Goal: Navigation & Orientation: Understand site structure

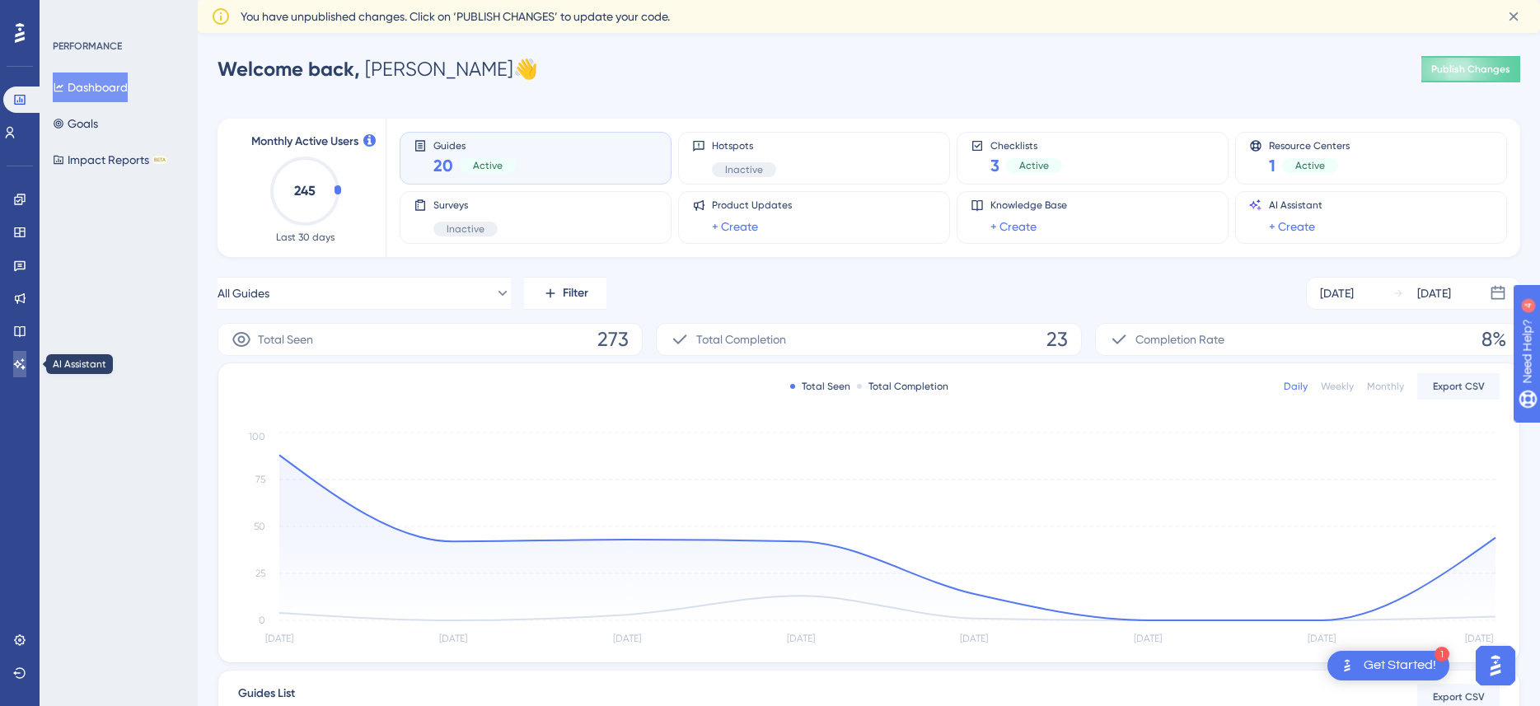
click at [26, 366] on link at bounding box center [19, 364] width 13 height 26
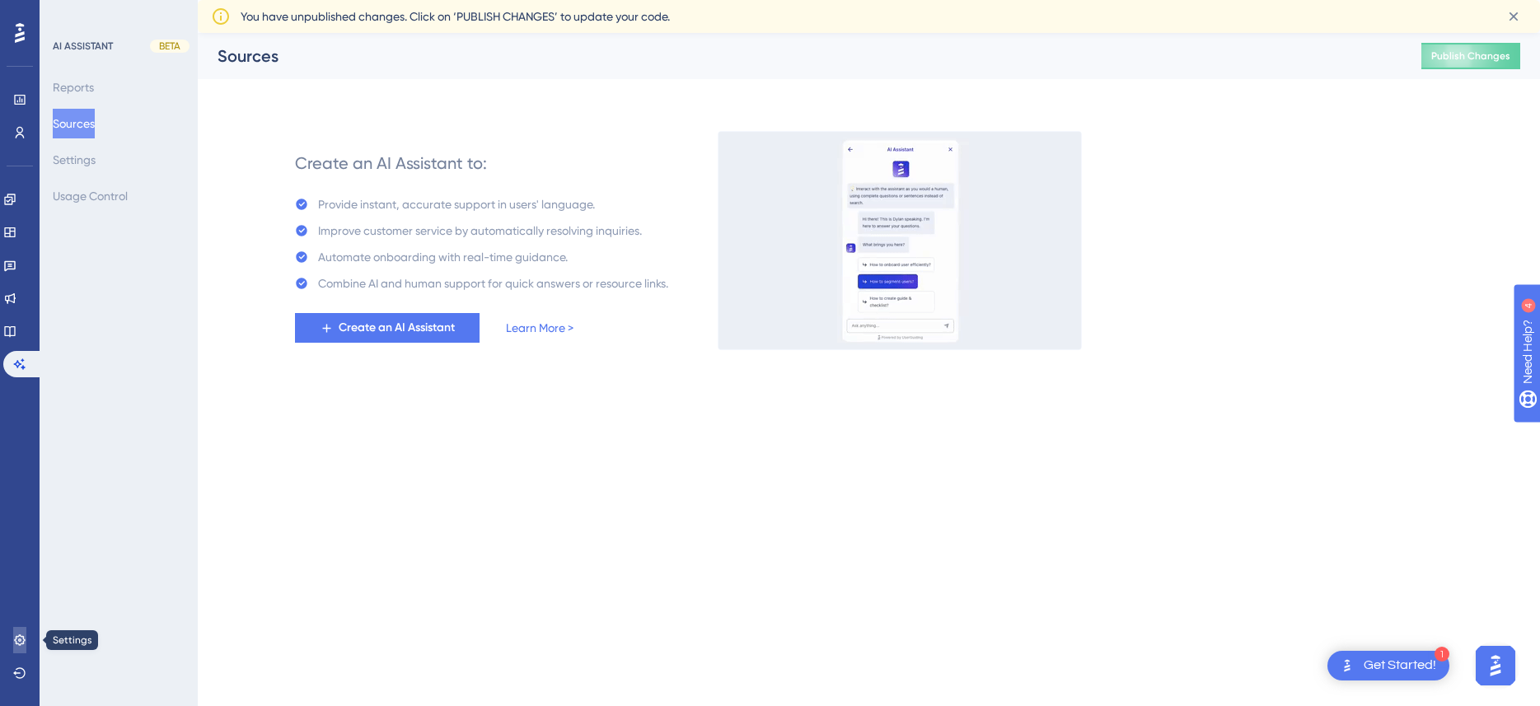
click at [14, 643] on icon at bounding box center [19, 640] width 13 height 13
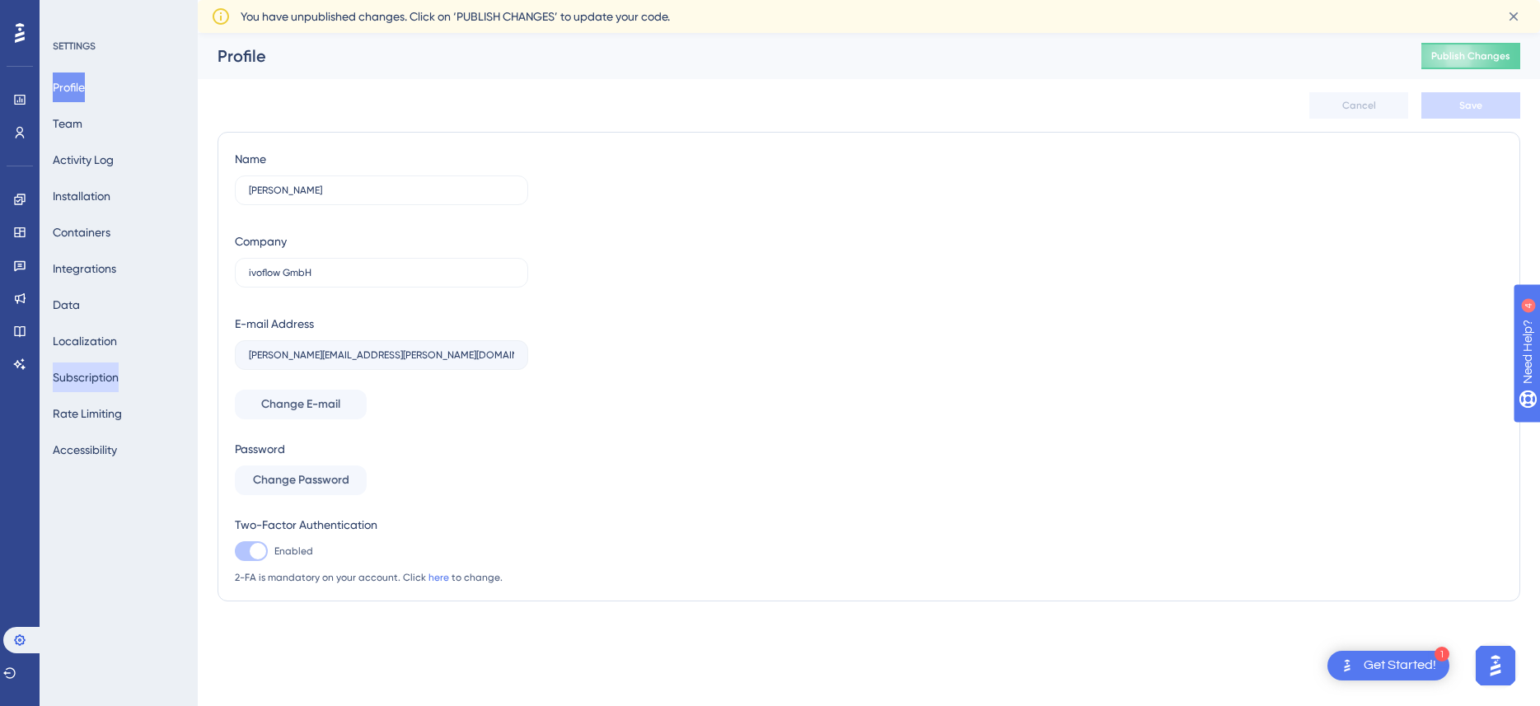
click at [95, 370] on button "Subscription" at bounding box center [86, 378] width 66 height 30
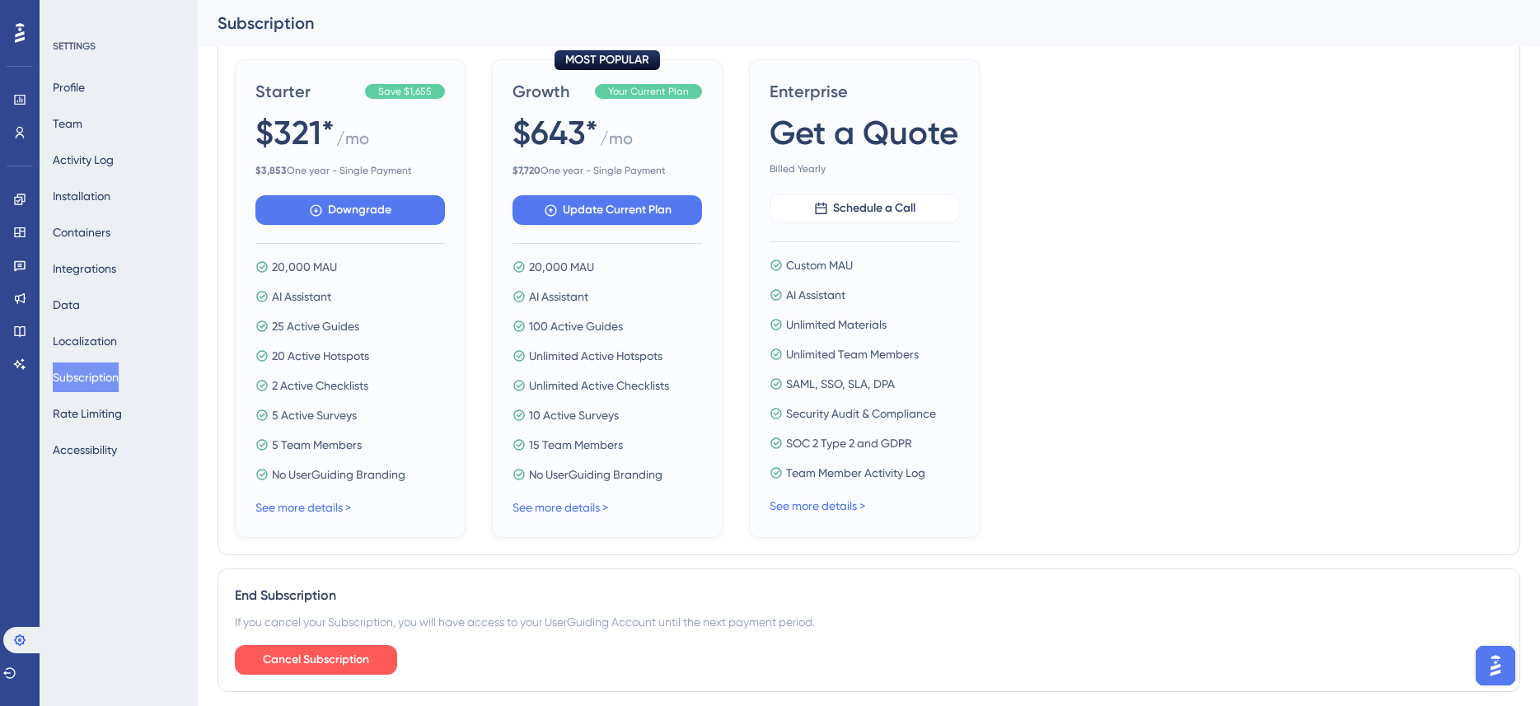
scroll to position [512, 0]
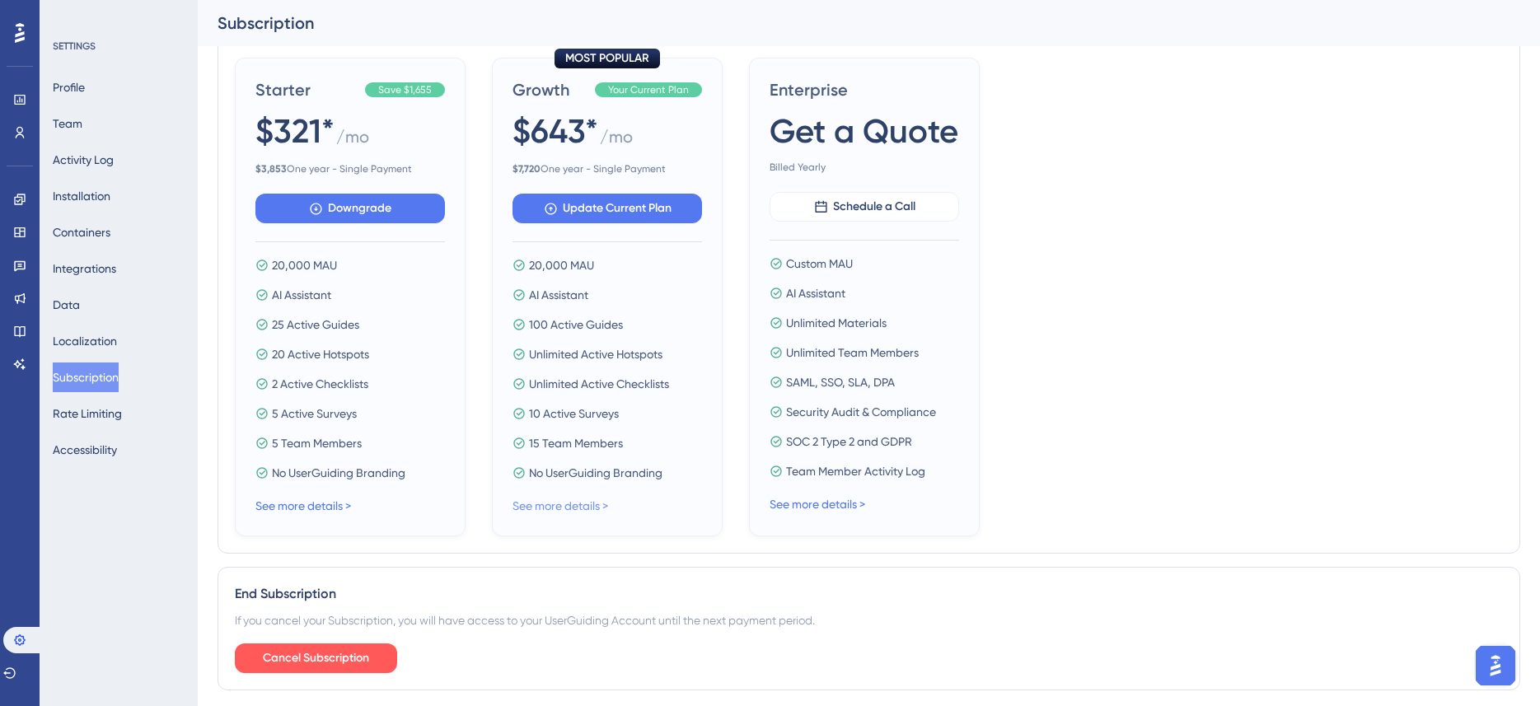
click at [560, 507] on link "See more details >" at bounding box center [561, 505] width 96 height 13
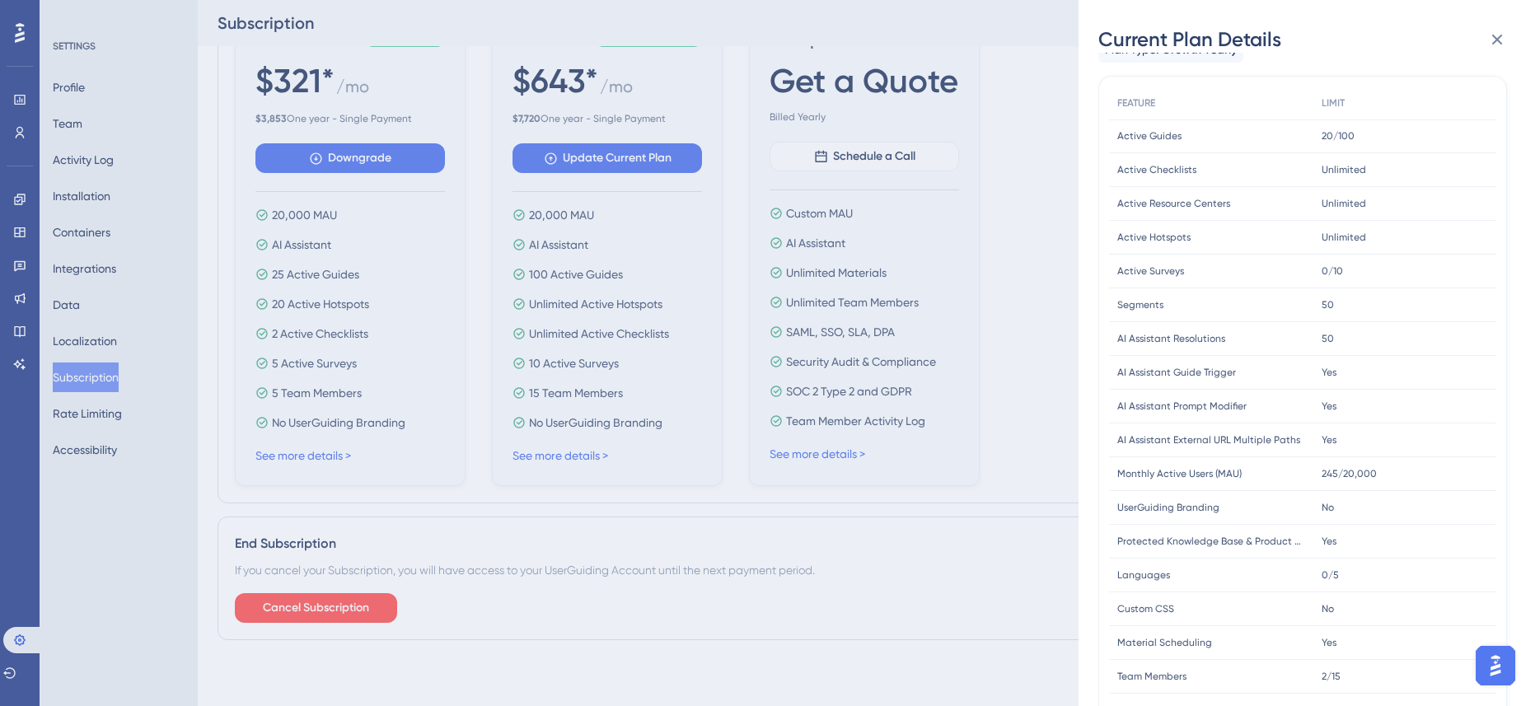
scroll to position [0, 0]
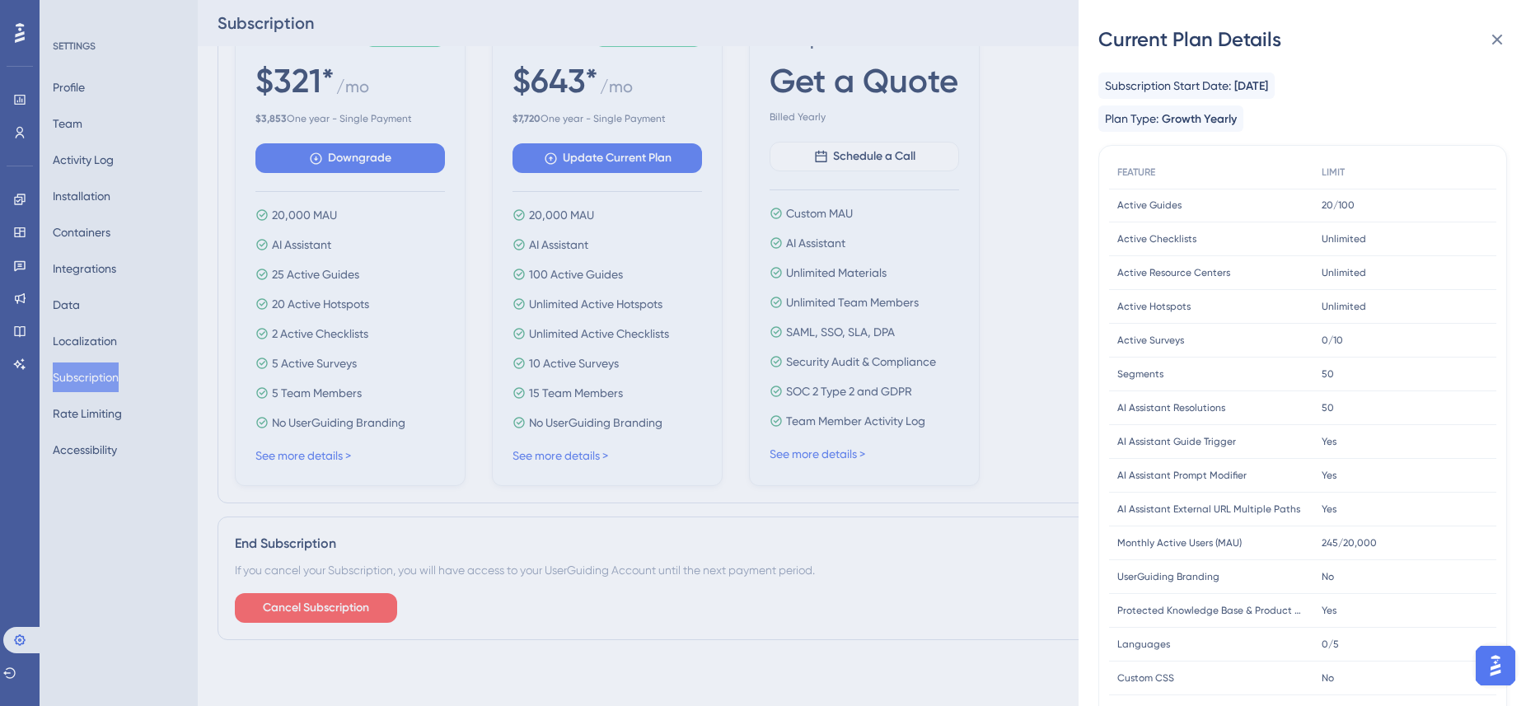
click at [1038, 237] on div "Current Plan Details Subscription Start Date: [DATE] Plan Type: Growth Yearly F…" at bounding box center [770, 353] width 1540 height 706
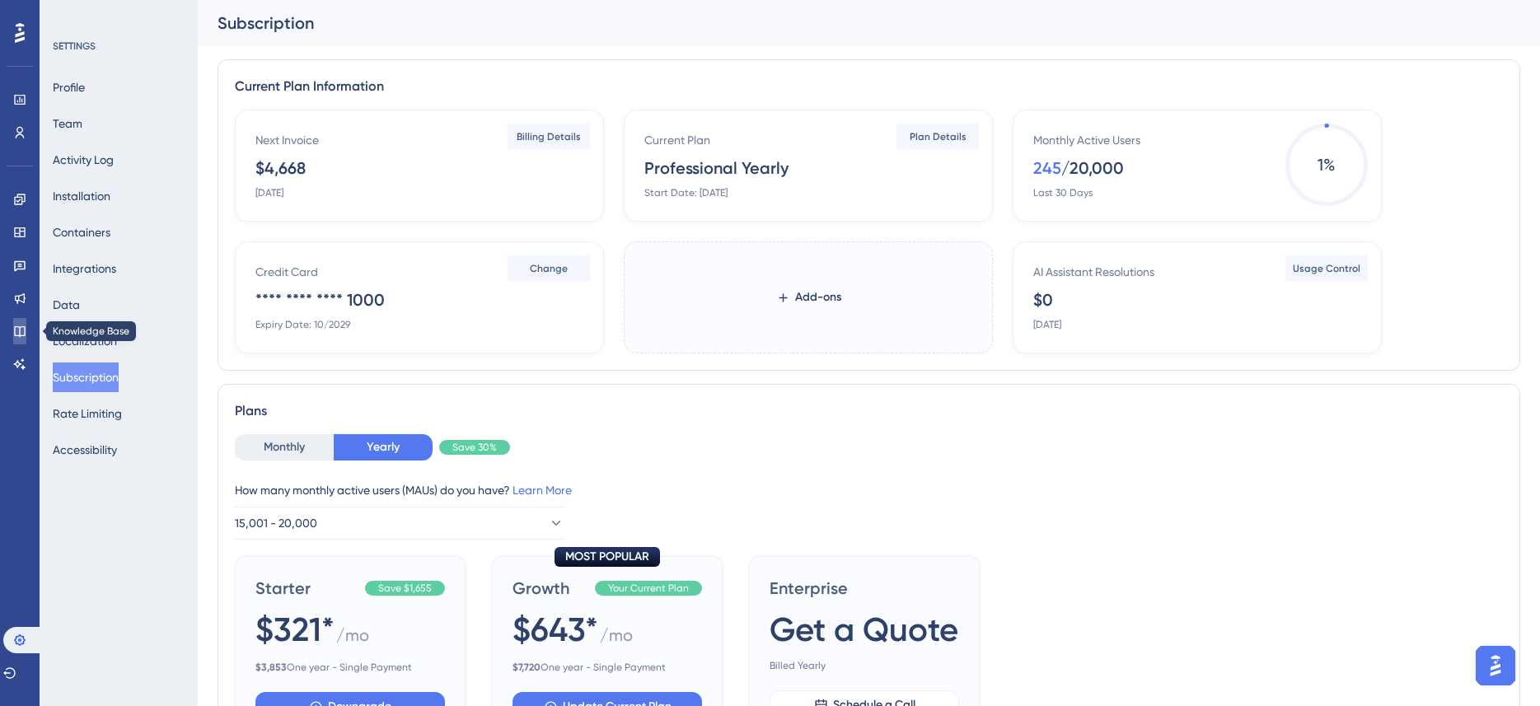
click at [18, 322] on link at bounding box center [19, 331] width 13 height 26
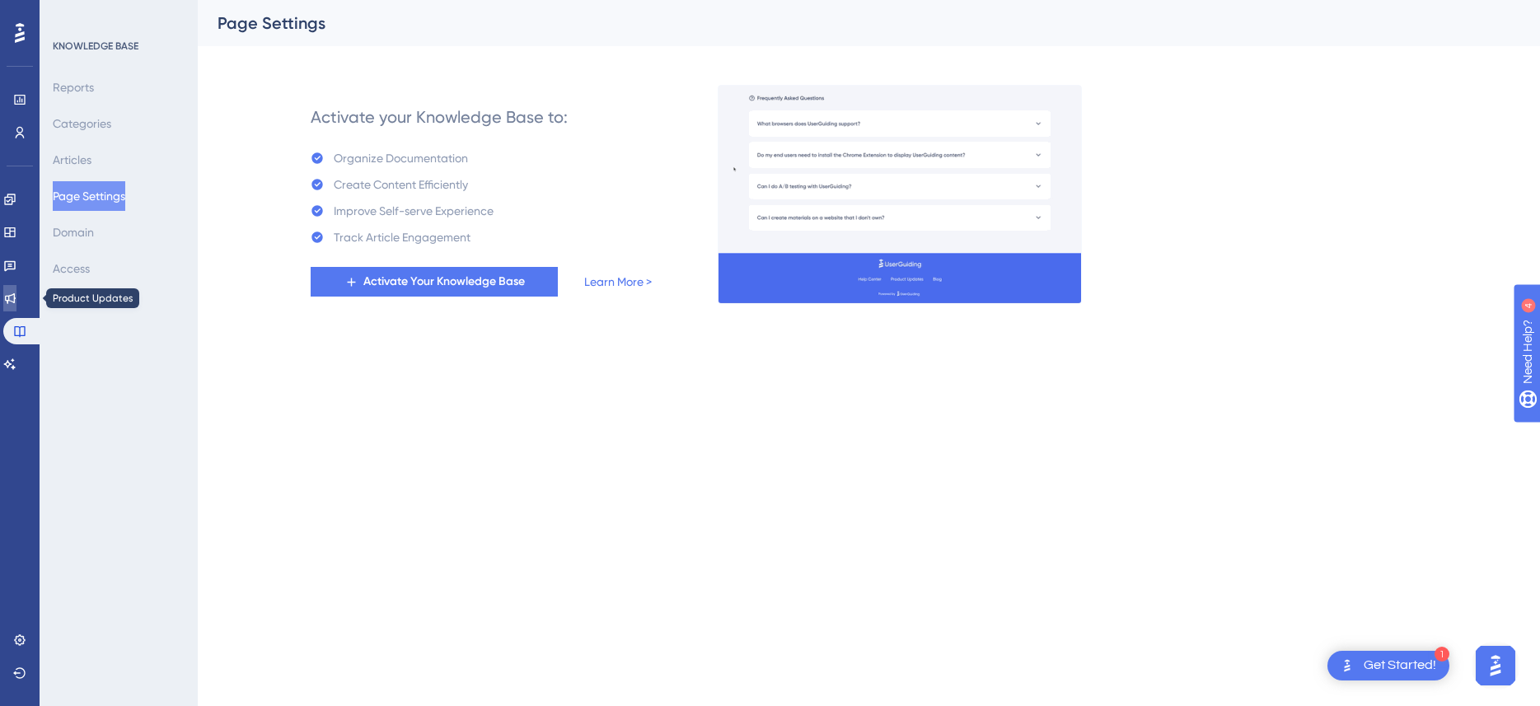
click at [16, 297] on icon at bounding box center [9, 298] width 13 height 13
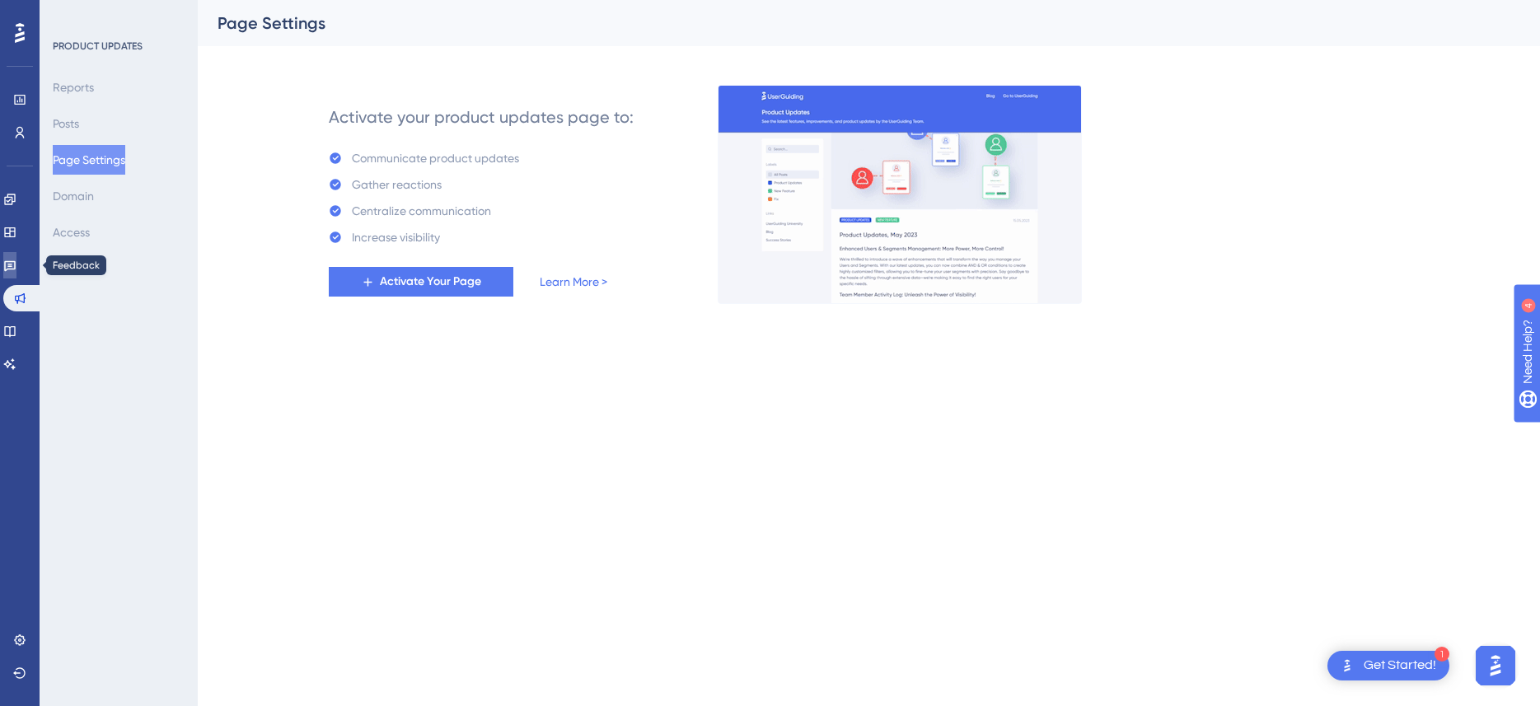
click at [14, 265] on icon at bounding box center [10, 266] width 12 height 11
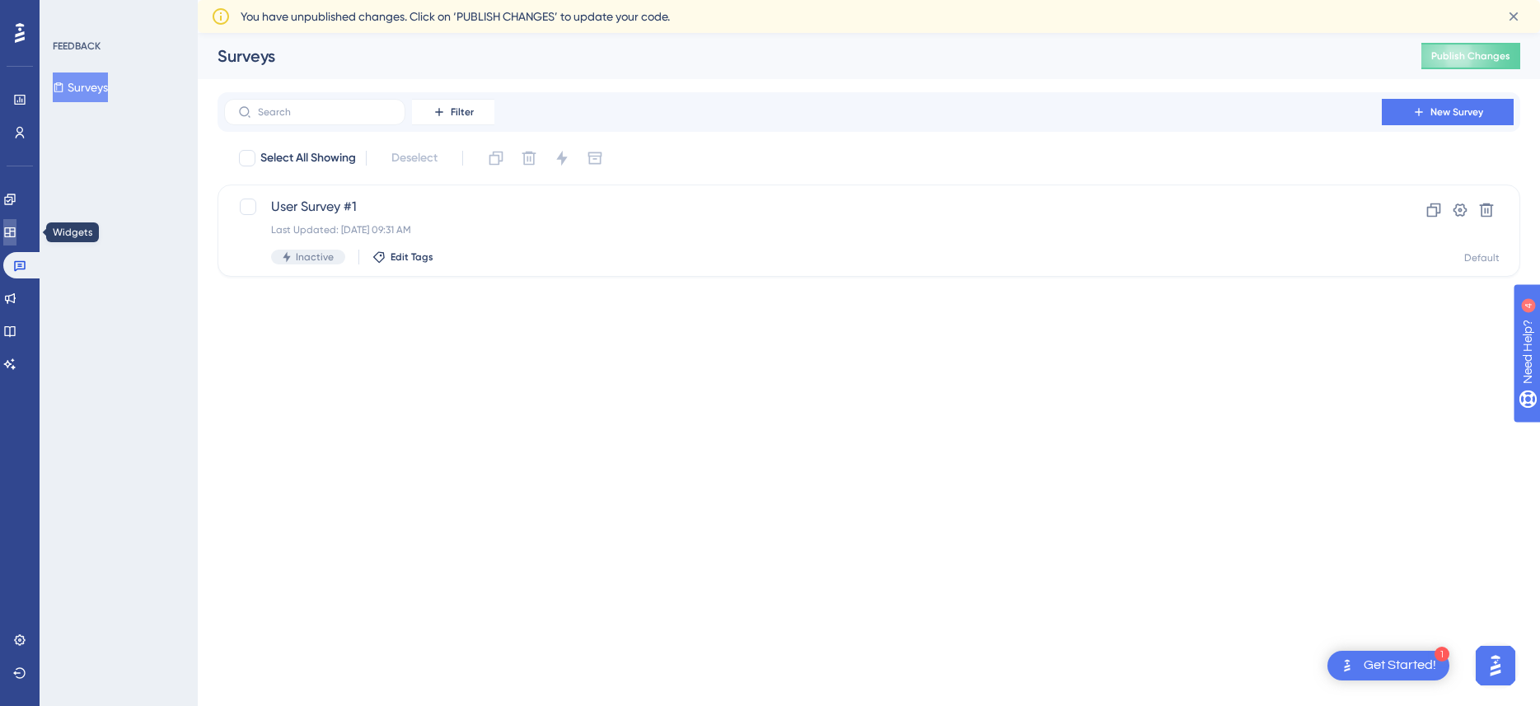
click at [15, 241] on link at bounding box center [9, 232] width 13 height 26
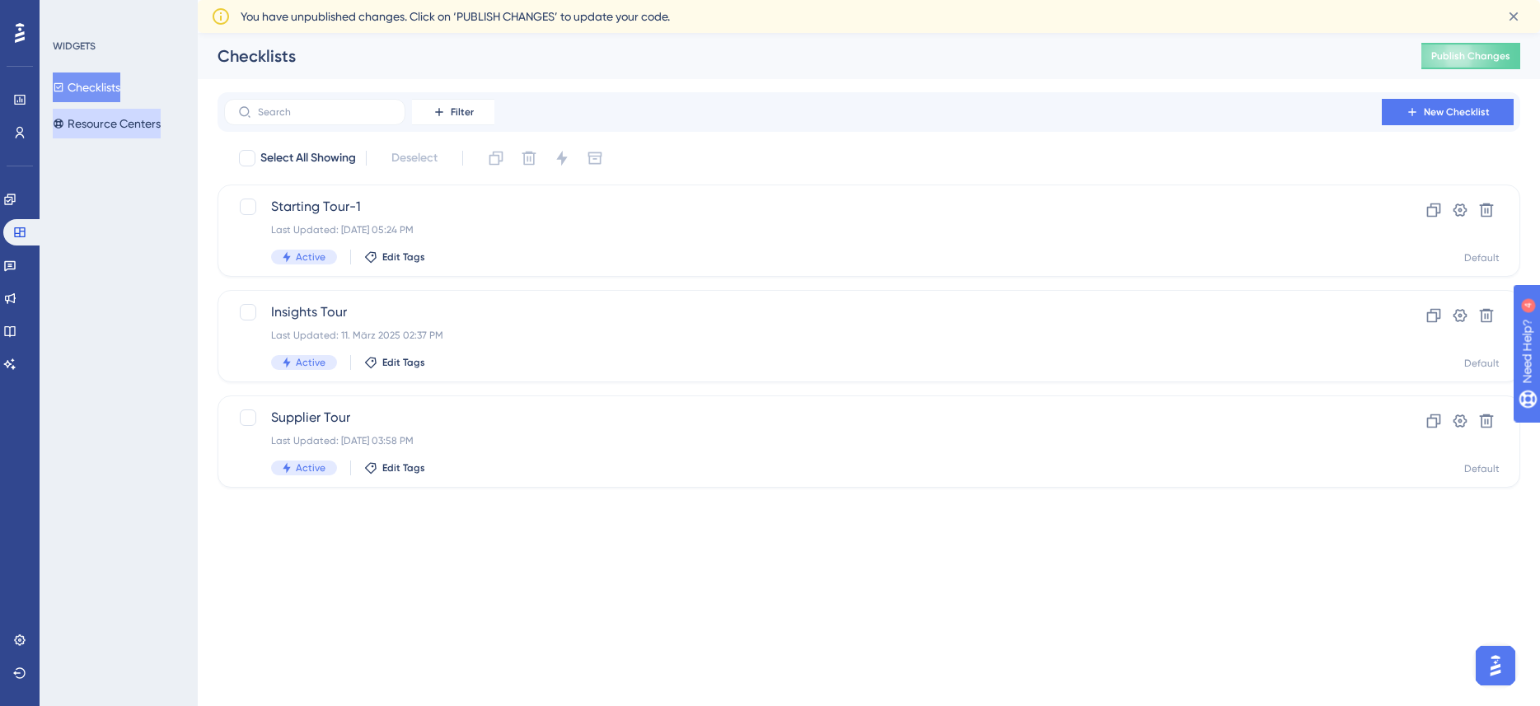
click at [106, 122] on button "Resource Centers" at bounding box center [107, 124] width 108 height 30
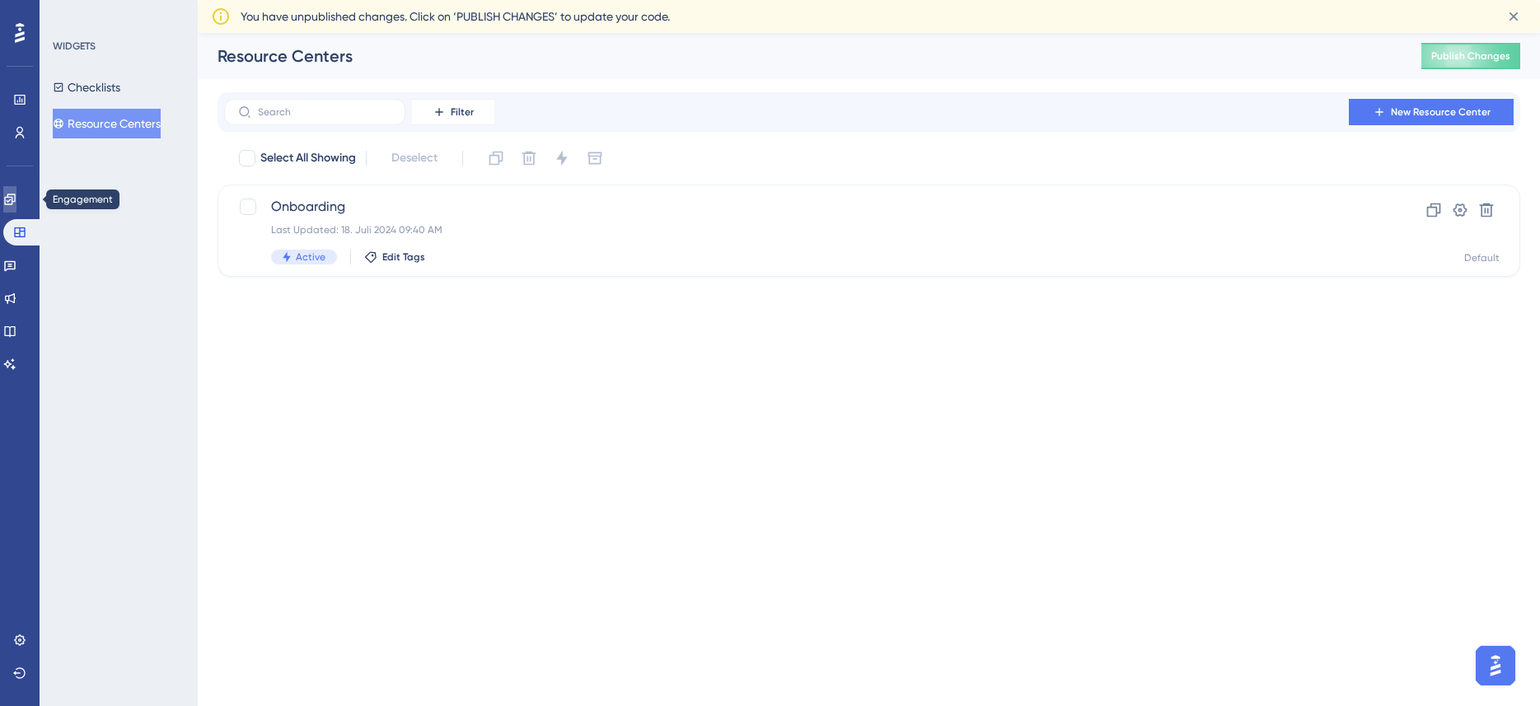
click at [16, 204] on icon at bounding box center [9, 199] width 13 height 13
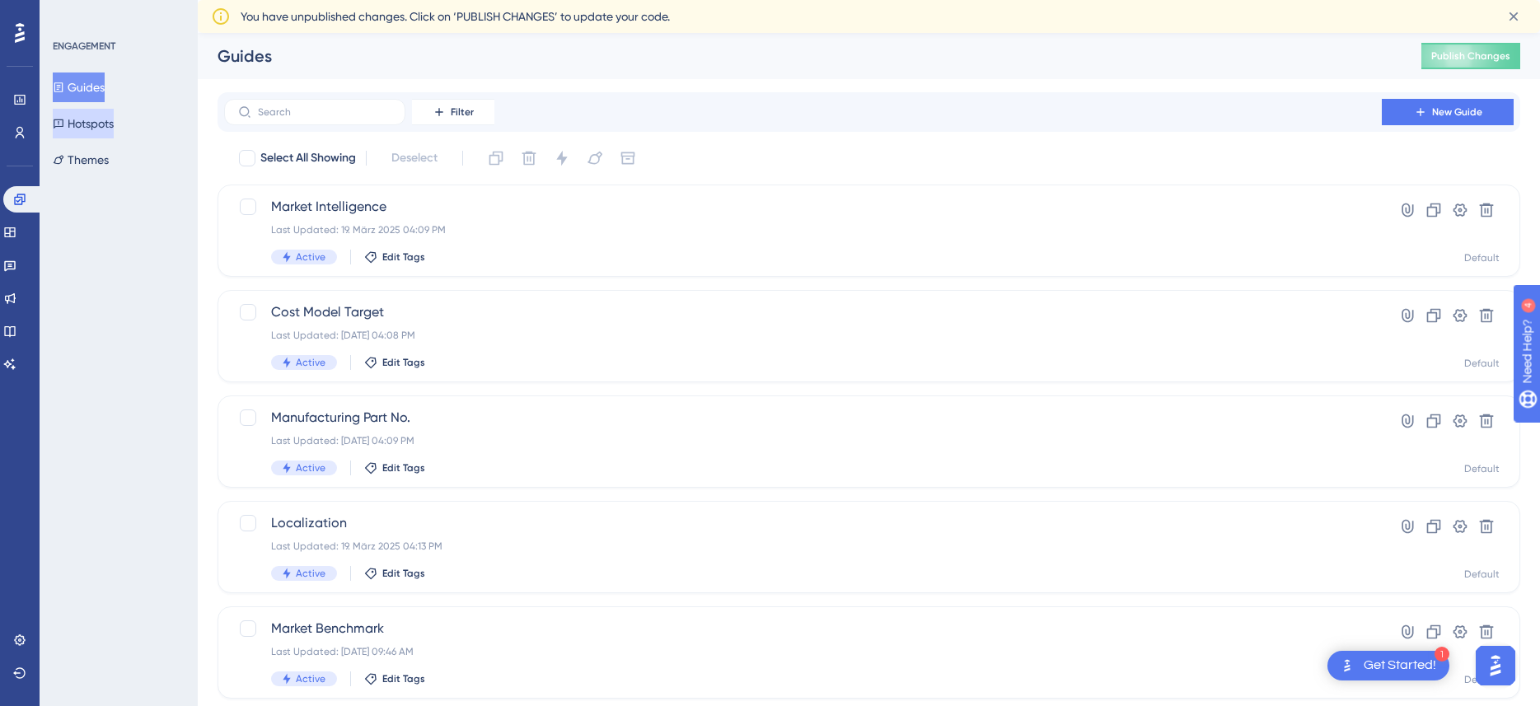
click at [98, 126] on button "Hotspots" at bounding box center [83, 124] width 61 height 30
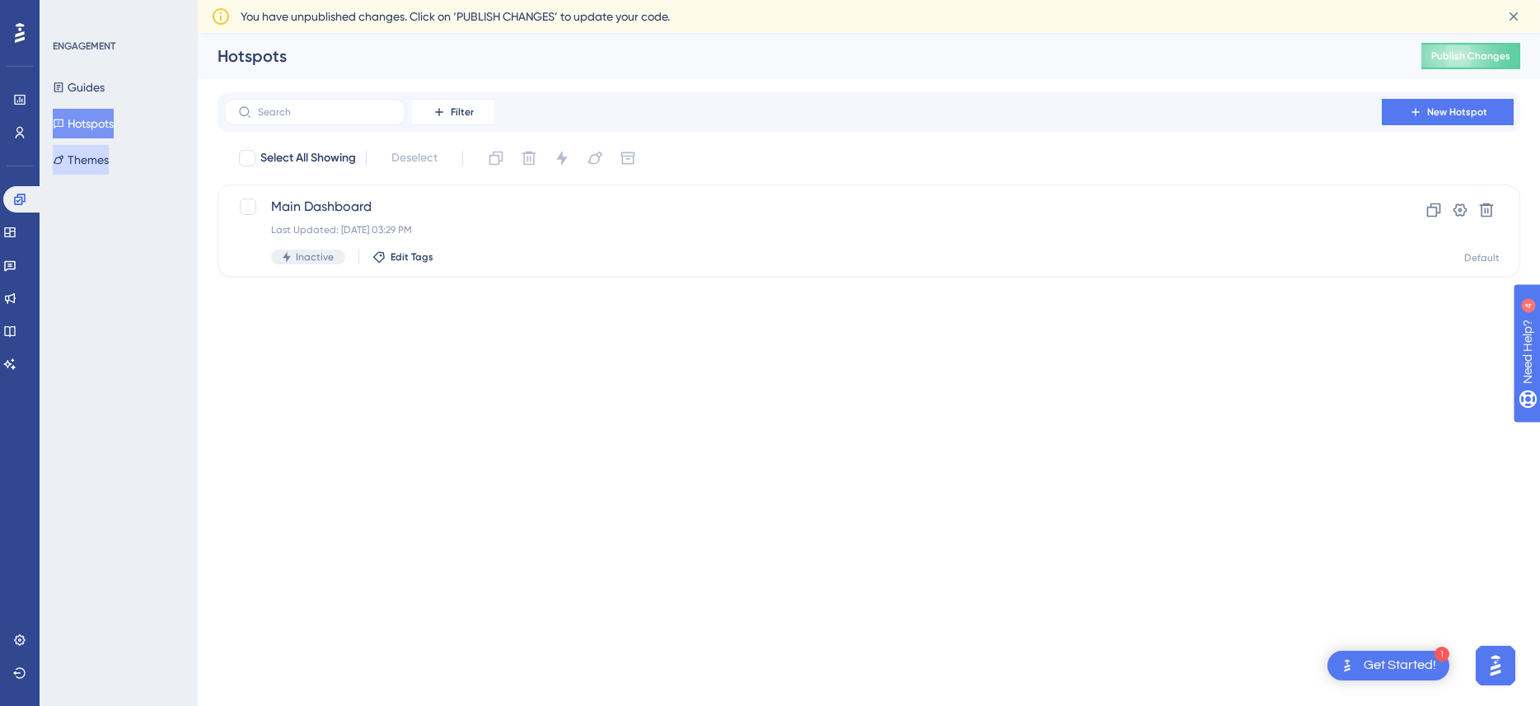
click at [106, 162] on button "Themes" at bounding box center [81, 160] width 56 height 30
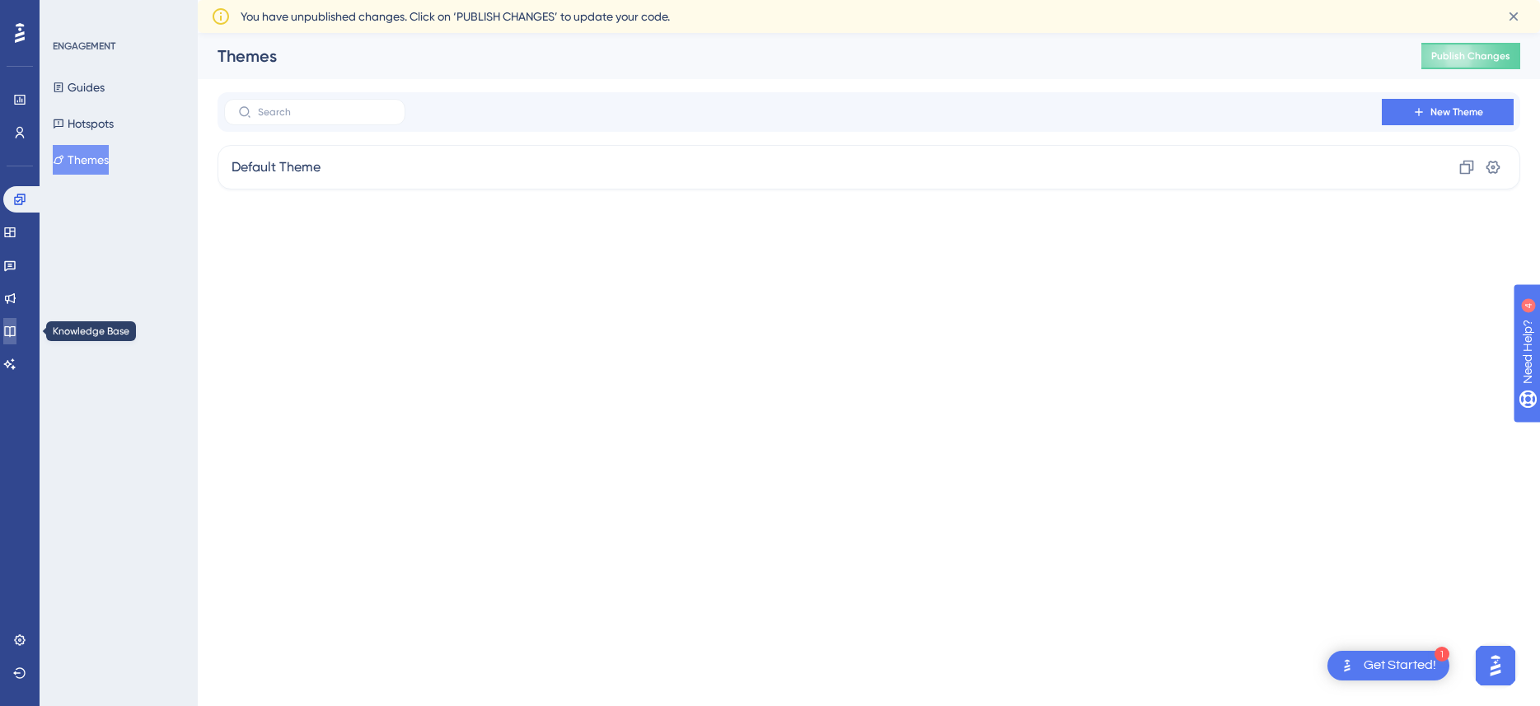
click at [16, 332] on icon at bounding box center [9, 331] width 13 height 13
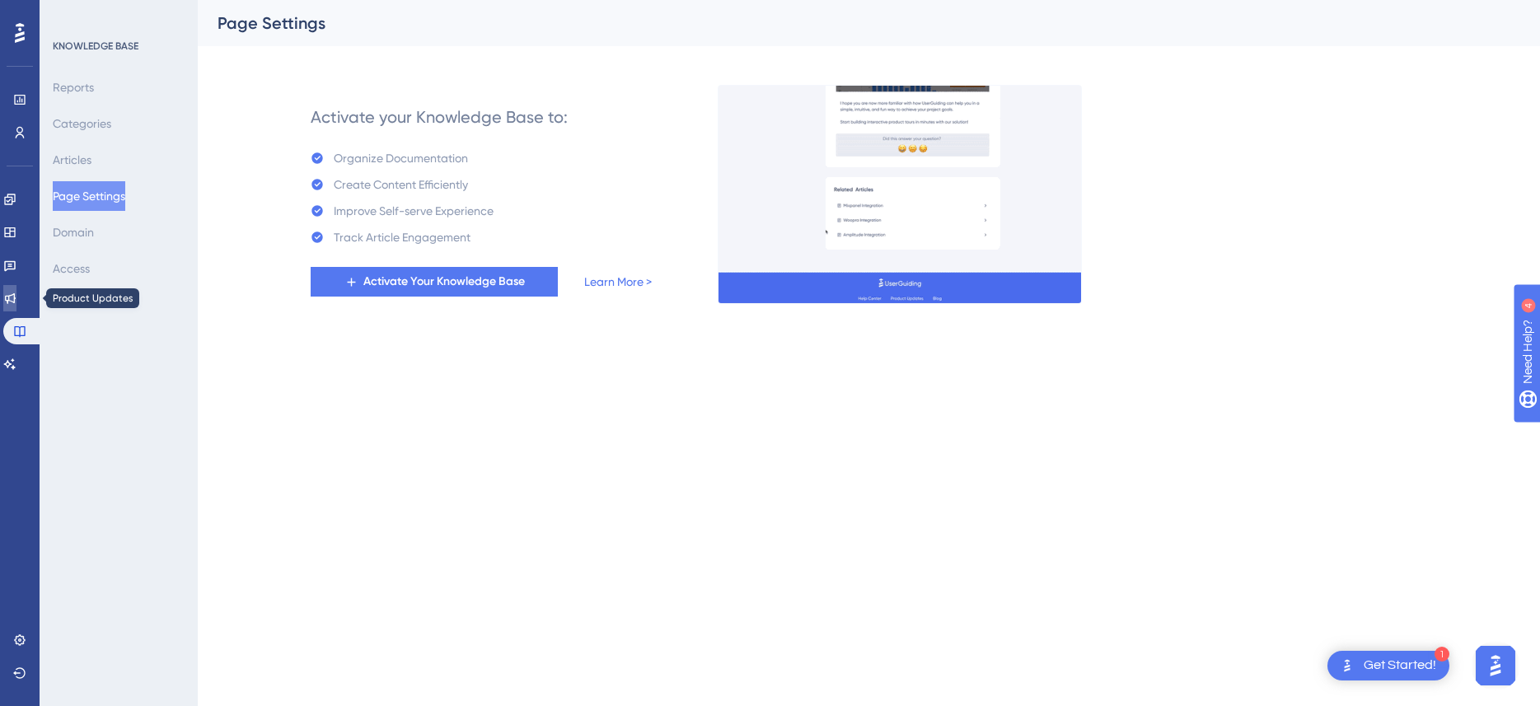
click at [16, 293] on link at bounding box center [9, 298] width 13 height 26
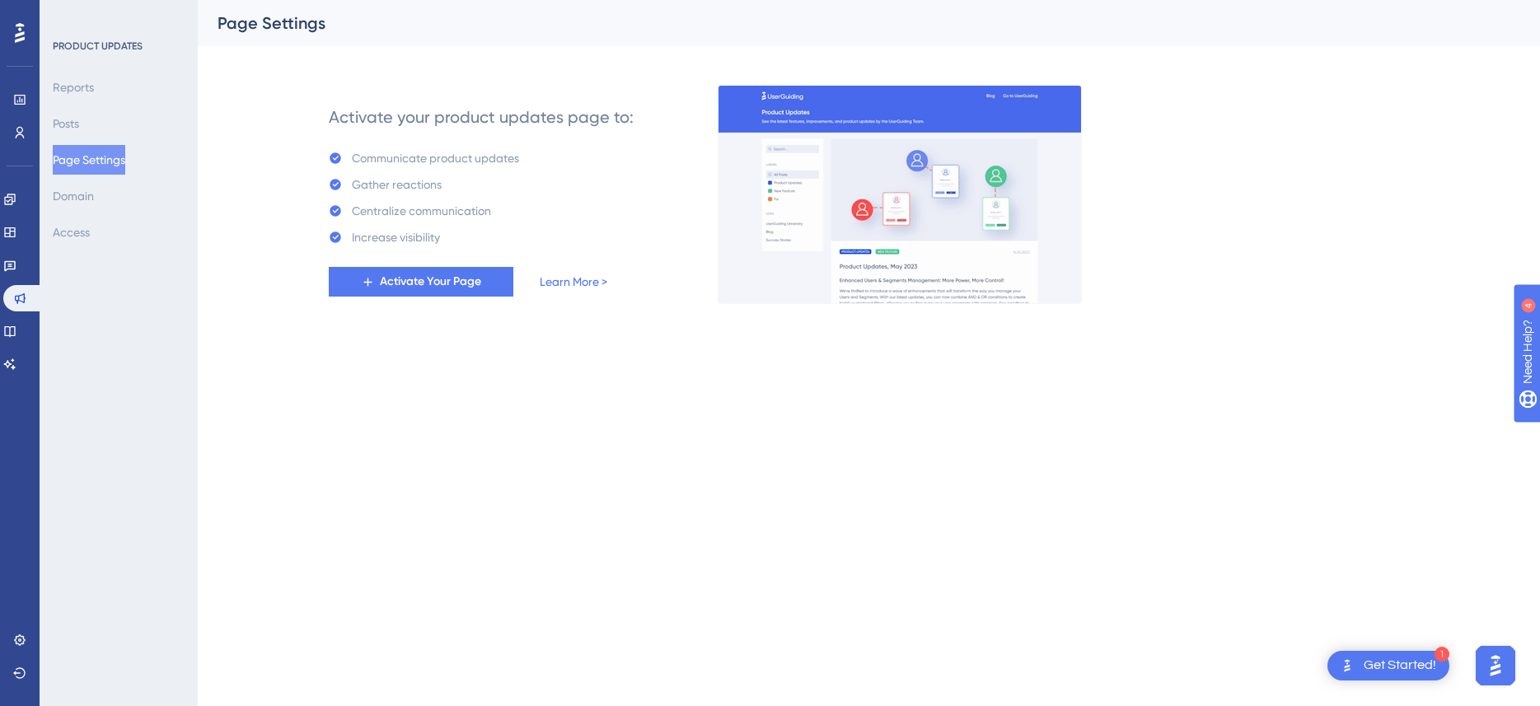
click at [366, 177] on div "Gather reactions" at bounding box center [397, 185] width 90 height 20
click at [101, 120] on div "Reports Posts Page Settings Domain Access" at bounding box center [120, 160] width 134 height 175
click at [16, 235] on icon at bounding box center [9, 232] width 13 height 13
